Goal: Information Seeking & Learning: Find specific page/section

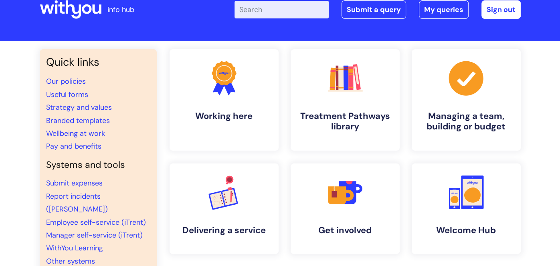
scroll to position [20, 0]
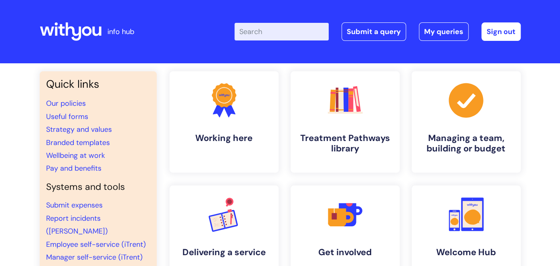
click at [248, 31] on input "Enter your search term here..." at bounding box center [282, 32] width 94 height 18
type input "neo"
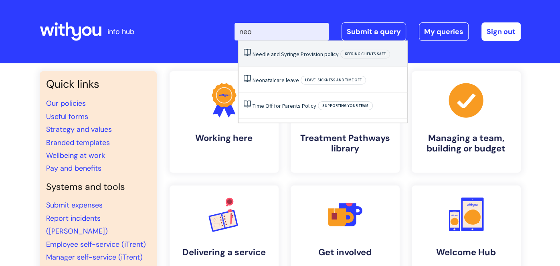
click at [380, 55] on span "Keeping clients safe" at bounding box center [365, 54] width 50 height 9
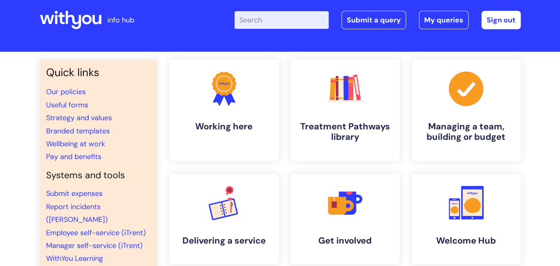
scroll to position [12, 0]
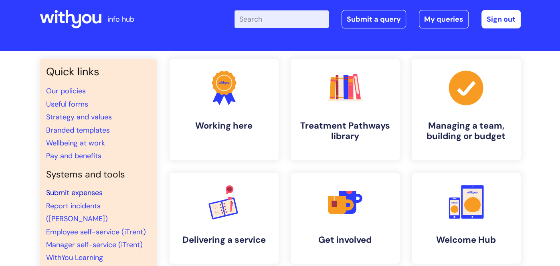
click at [71, 188] on link "Submit expenses" at bounding box center [74, 193] width 57 height 10
